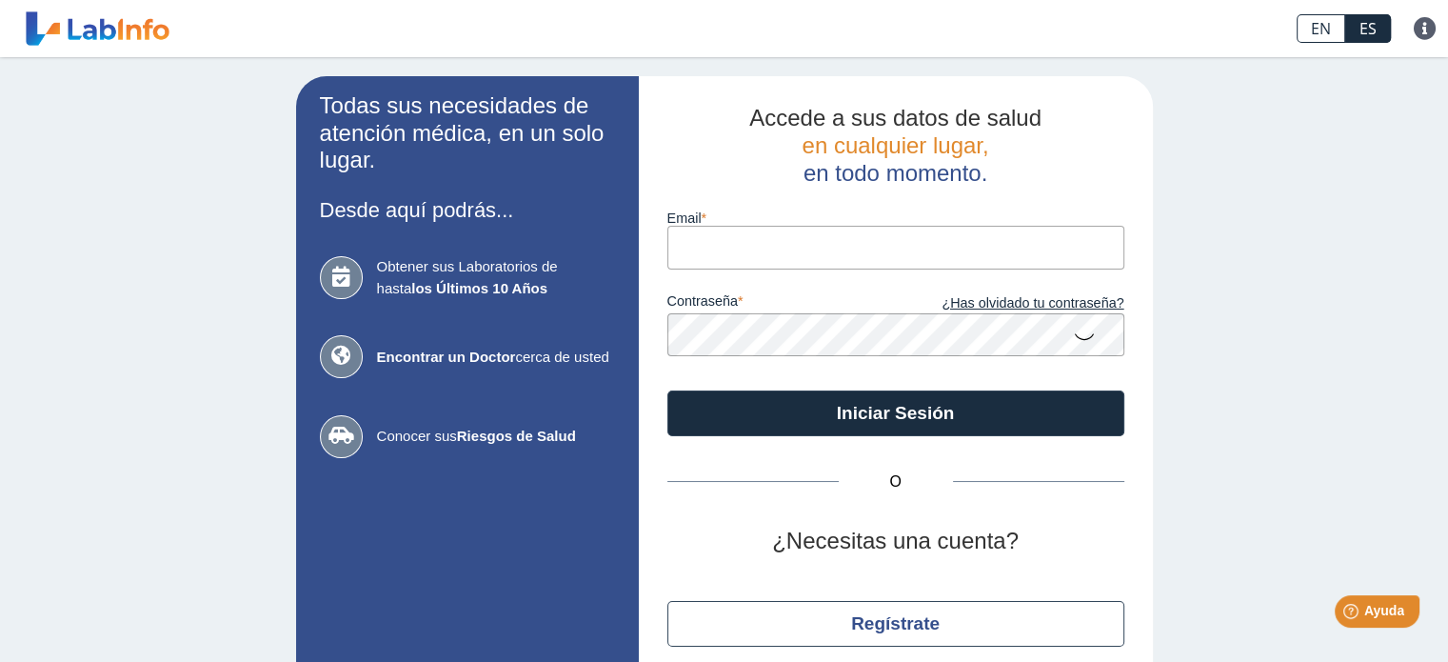
click at [758, 252] on input "email" at bounding box center [895, 247] width 457 height 43
type input "[EMAIL_ADDRESS][DOMAIN_NAME]"
click at [742, 426] on button "Iniciar Sesión" at bounding box center [895, 413] width 457 height 46
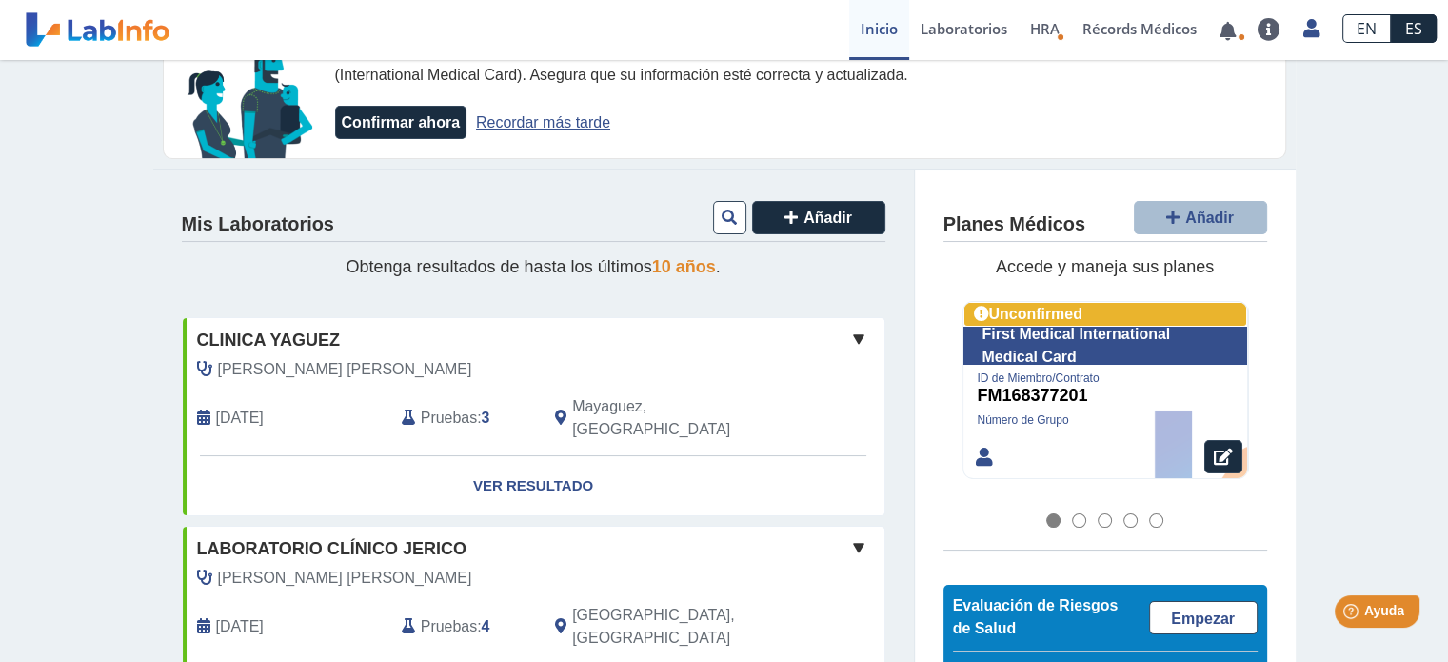
scroll to position [127, 0]
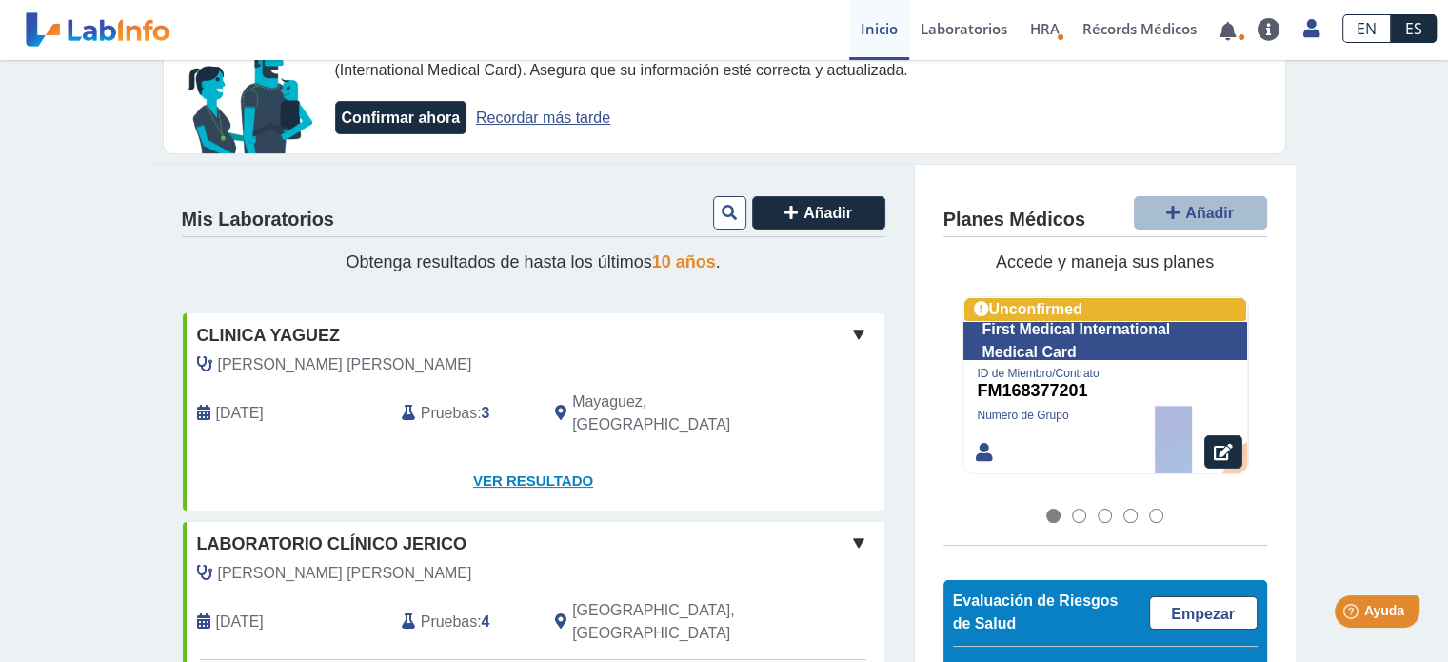
click at [508, 457] on link "Ver Resultado" at bounding box center [534, 481] width 702 height 60
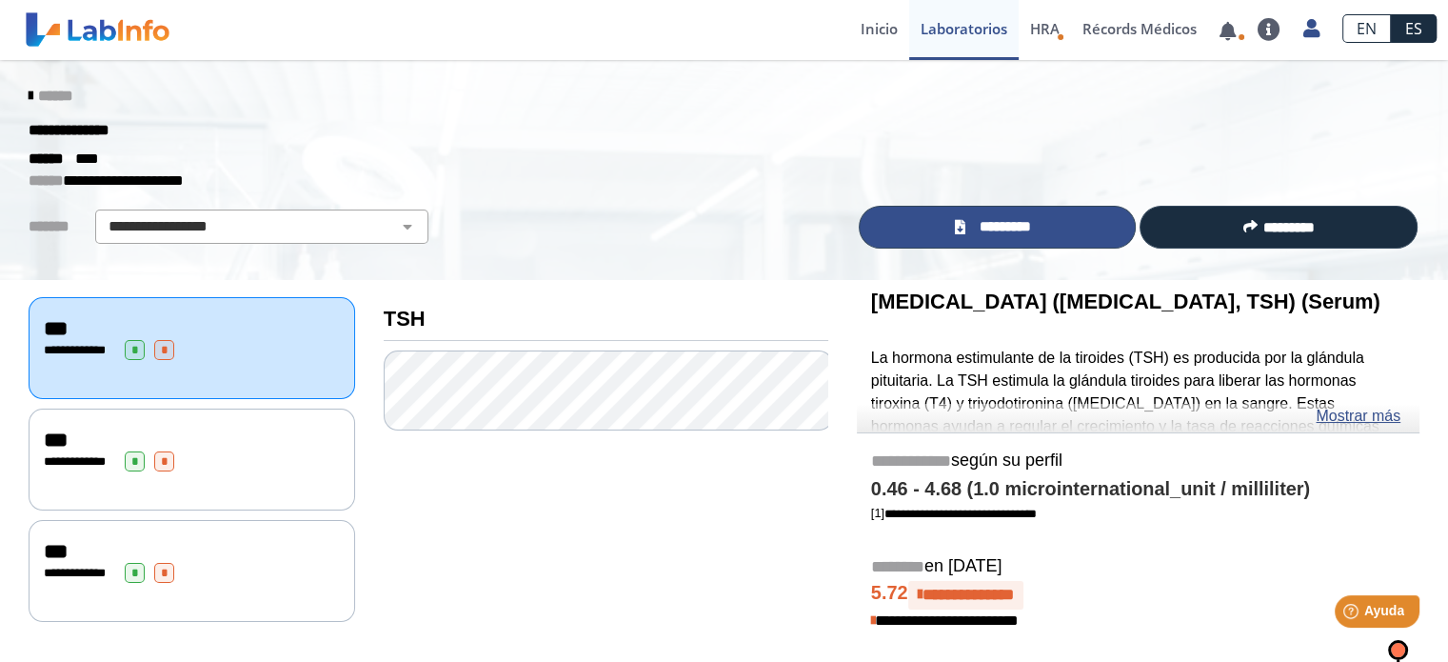
click at [981, 225] on span "*********" at bounding box center [1004, 227] width 69 height 22
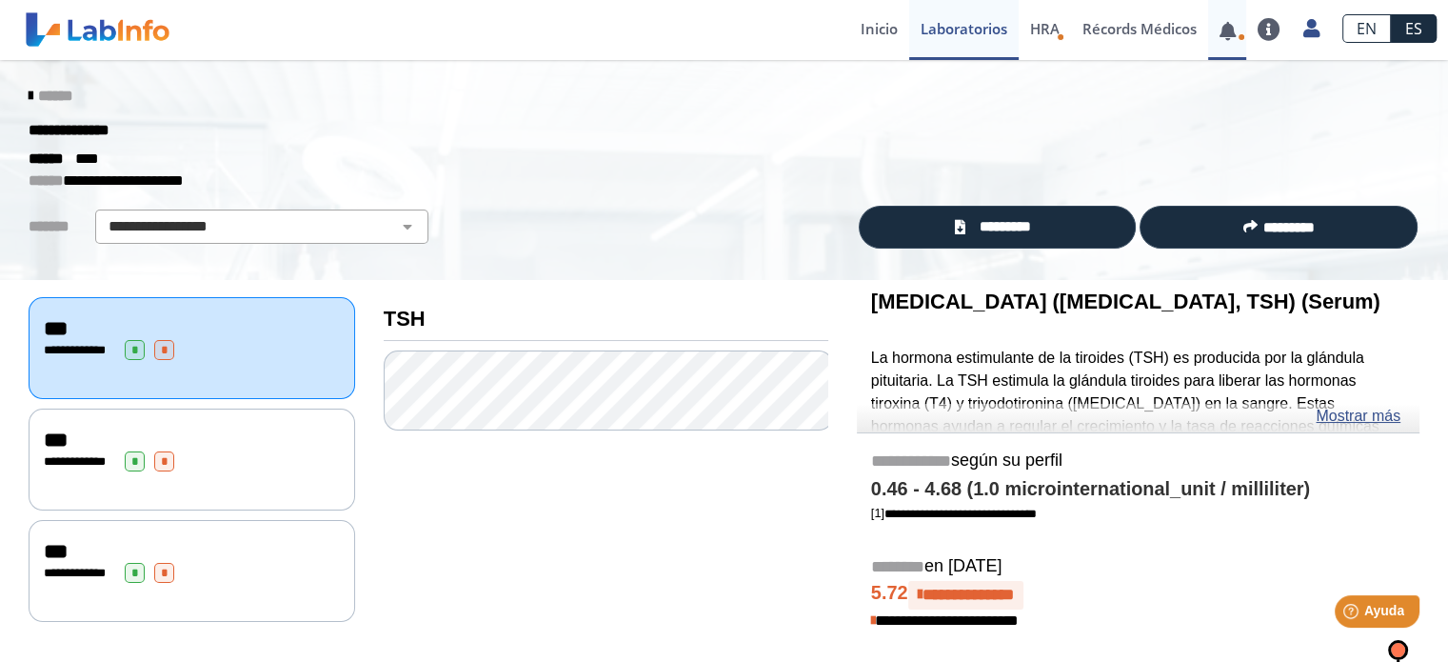
click at [1232, 25] on link at bounding box center [1227, 31] width 39 height 14
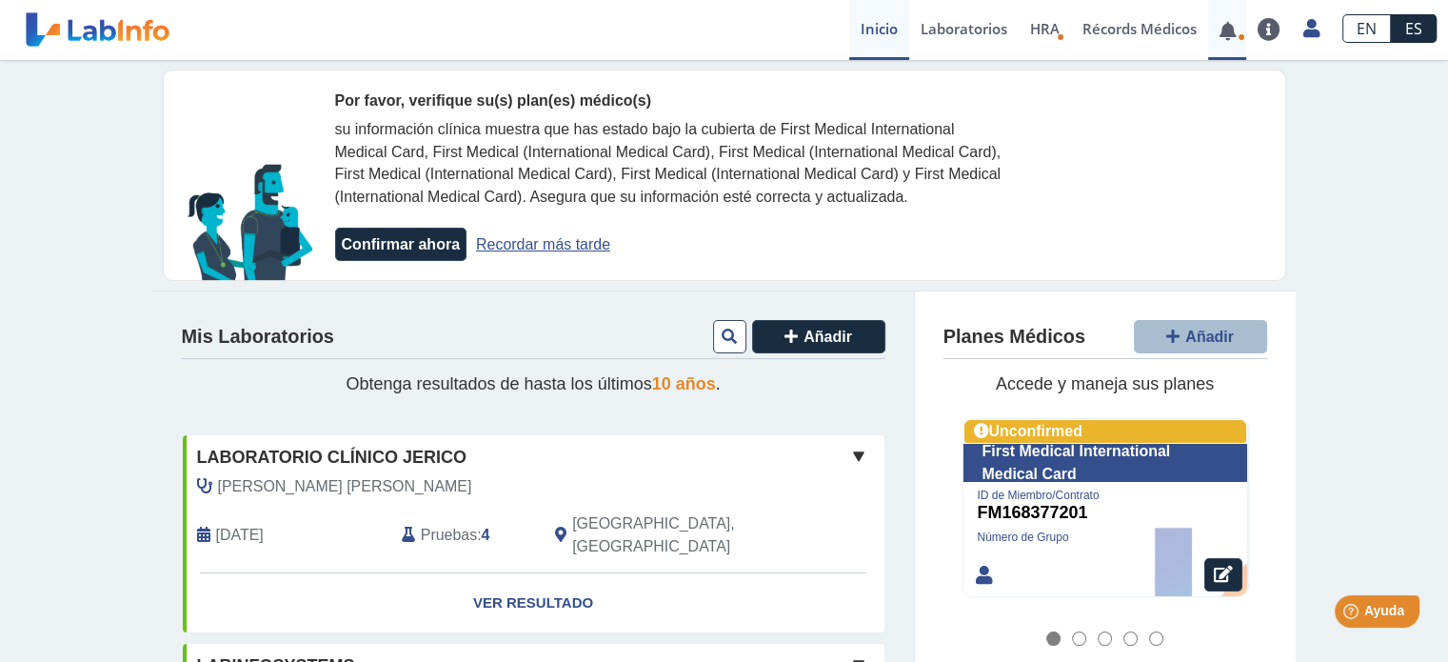
click at [1295, 37] on link at bounding box center [1311, 25] width 39 height 25
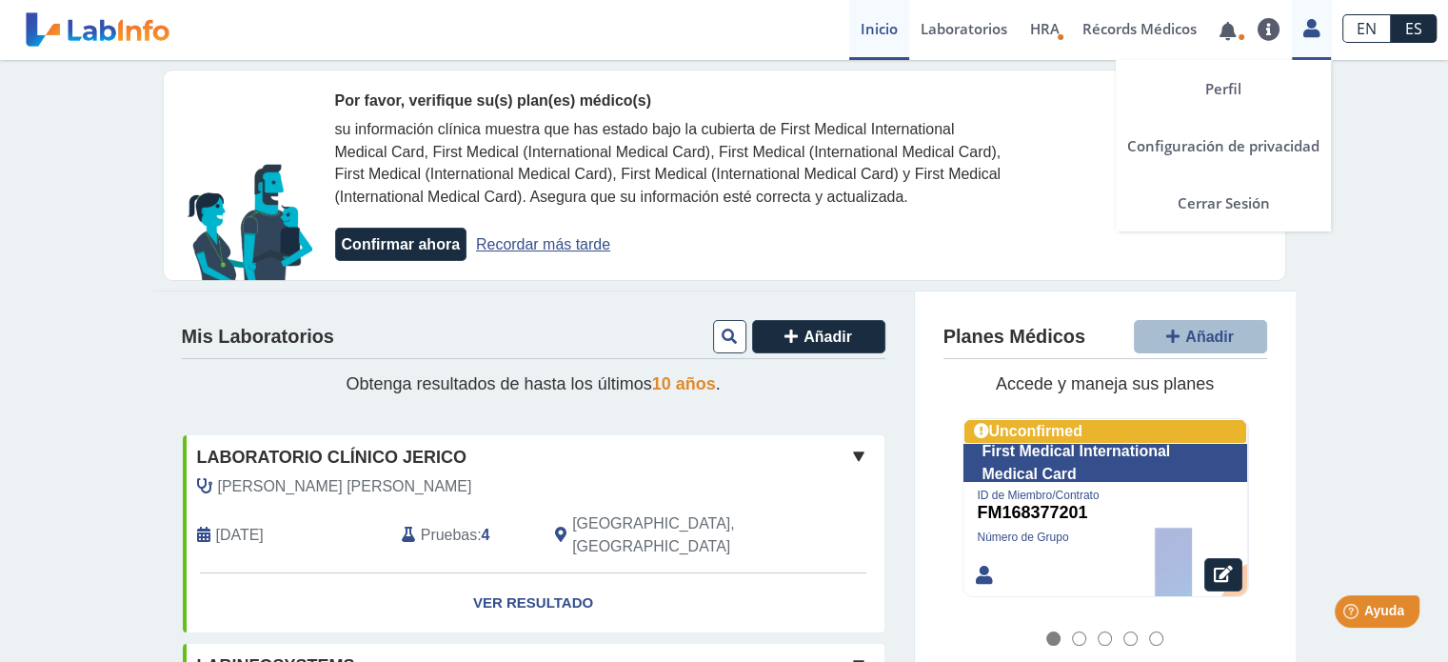
click at [1212, 198] on link "Cerrar Sesión" at bounding box center [1223, 202] width 215 height 57
